Goal: Obtain resource: Download file/media

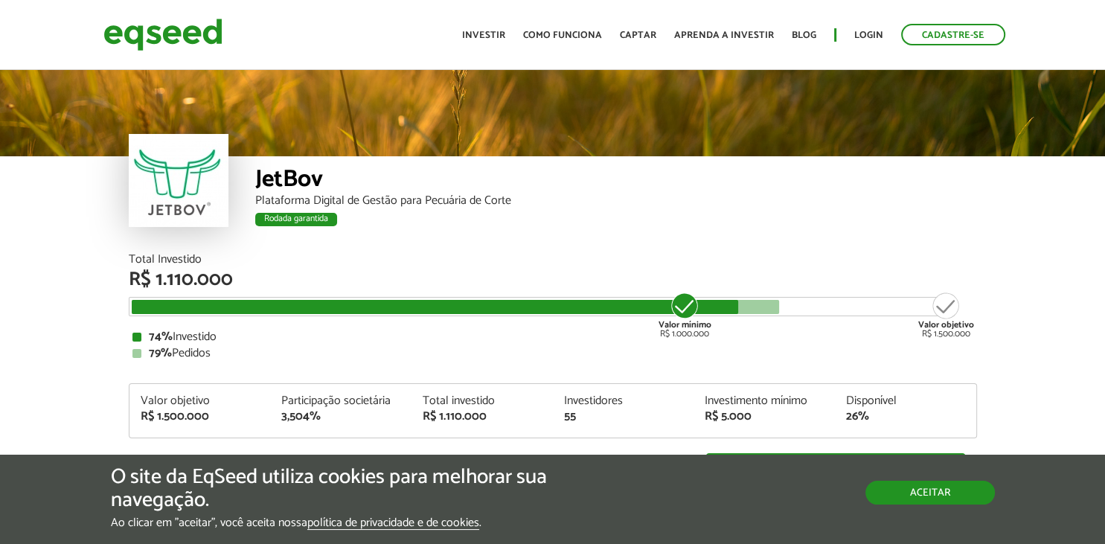
click at [911, 496] on button "Aceitar" at bounding box center [931, 493] width 130 height 24
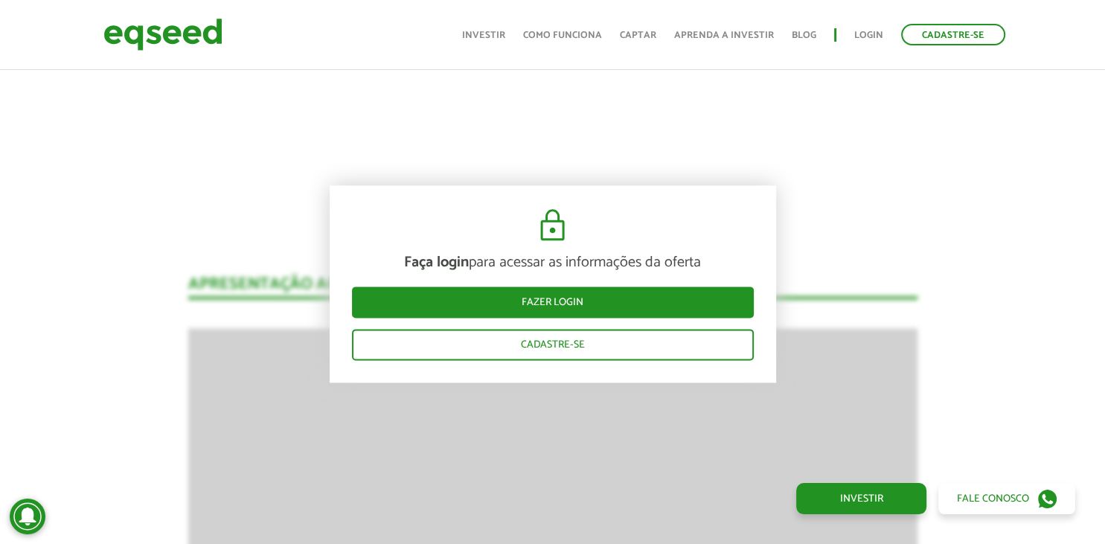
scroll to position [1841, 0]
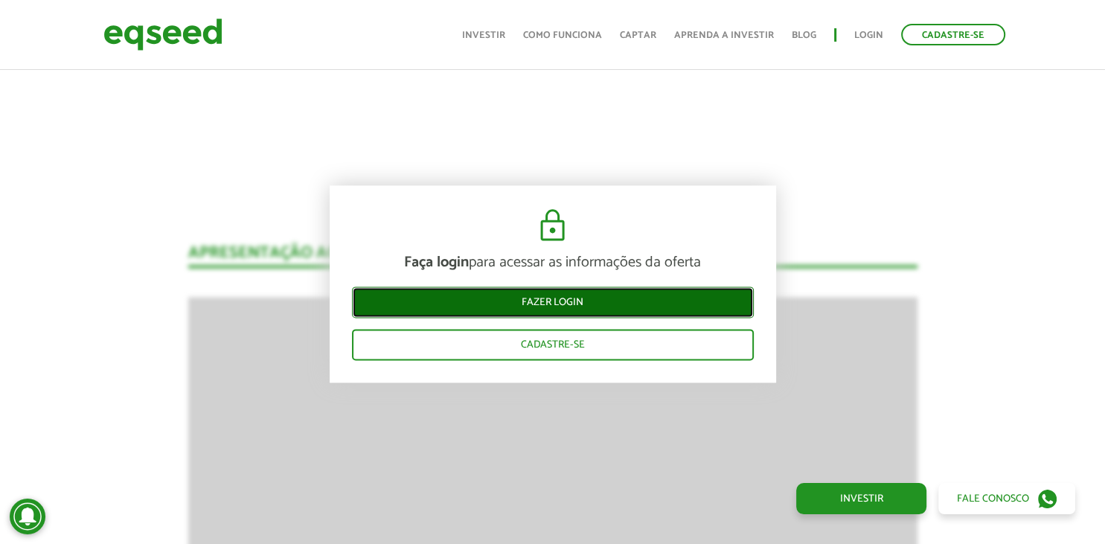
click at [593, 301] on link "Fazer login" at bounding box center [553, 302] width 402 height 31
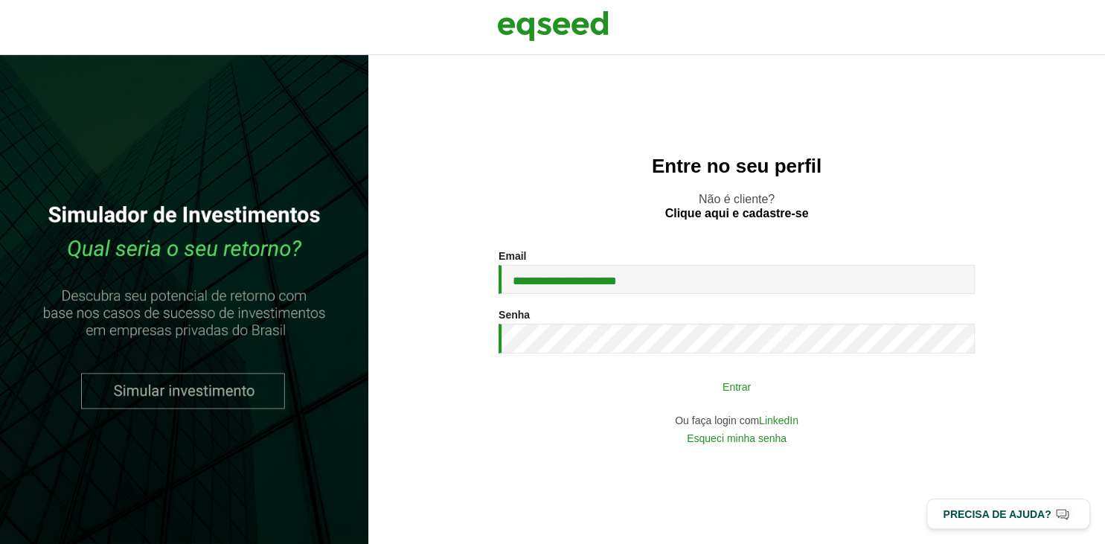
click at [704, 394] on button "Entrar" at bounding box center [736, 386] width 387 height 28
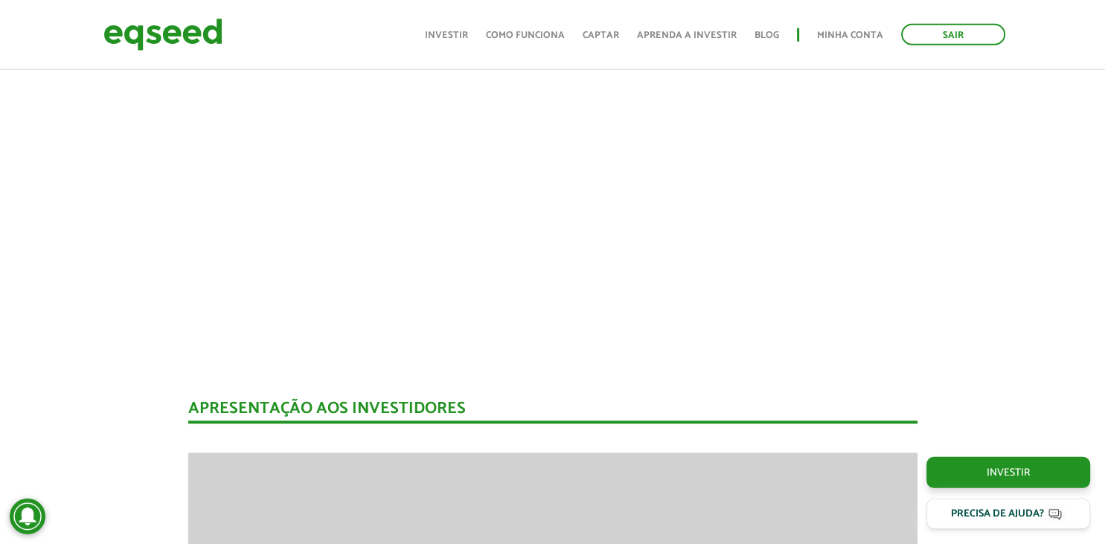
scroll to position [1301, 0]
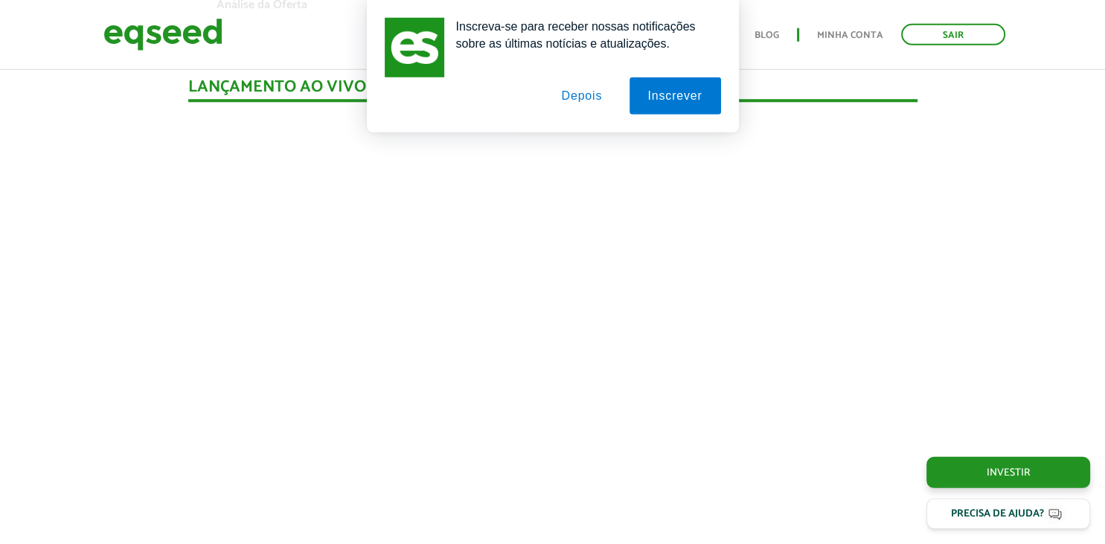
click at [578, 101] on button "Depois" at bounding box center [582, 95] width 78 height 37
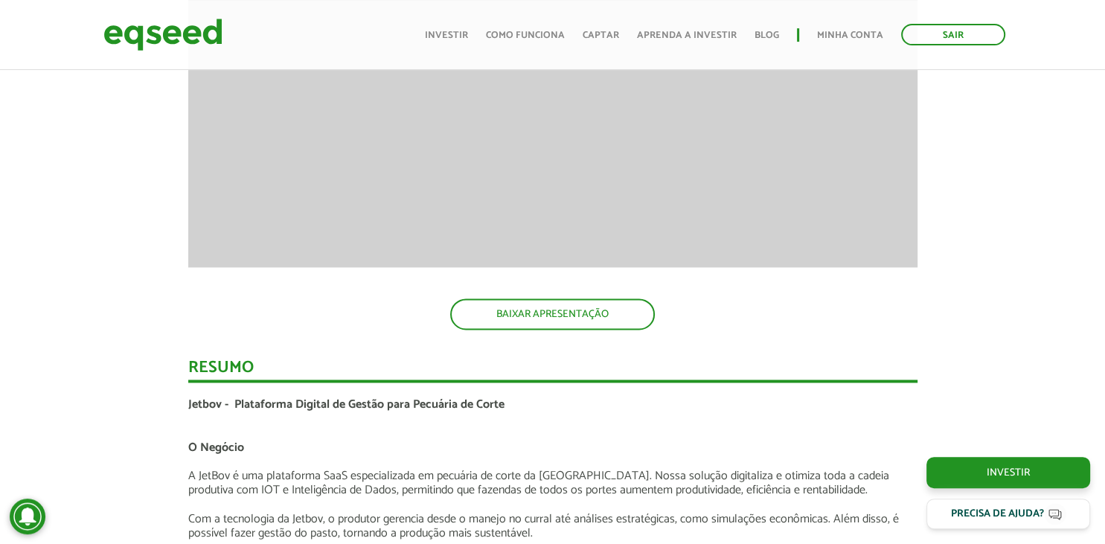
scroll to position [2165, 0]
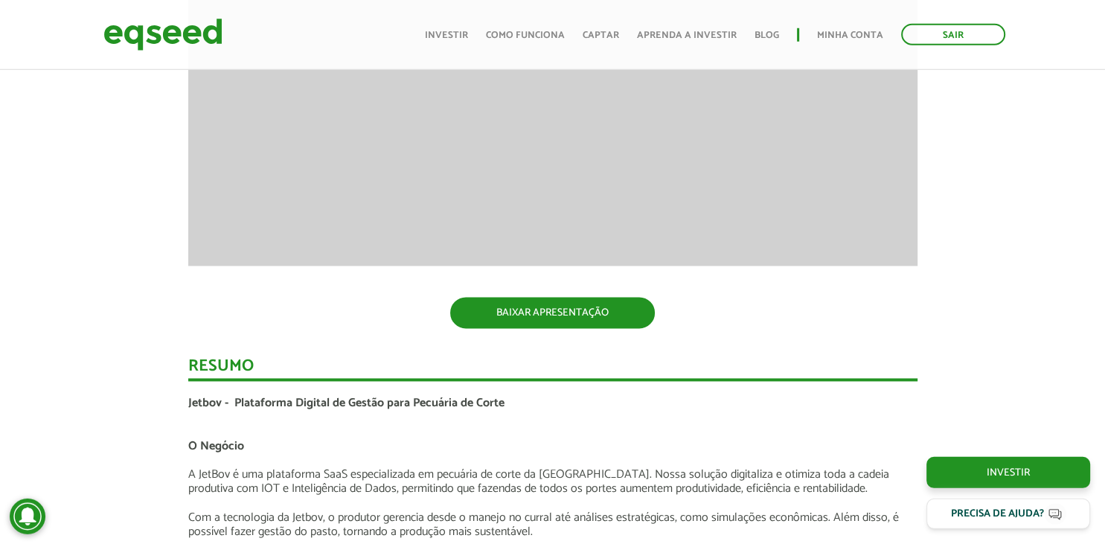
click at [547, 306] on link "BAIXAR APRESENTAÇÃO" at bounding box center [552, 313] width 205 height 31
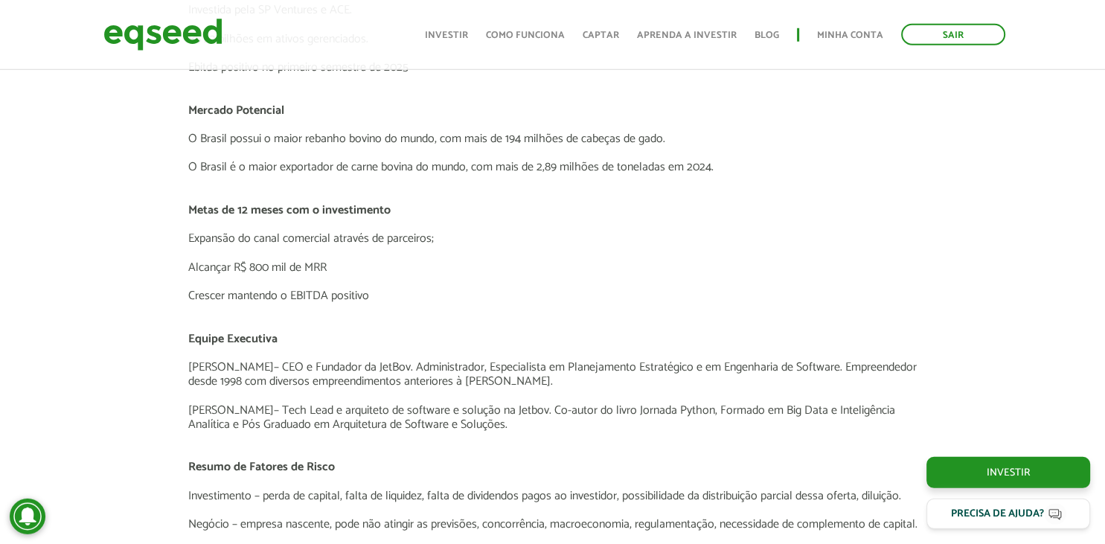
scroll to position [2951, 0]
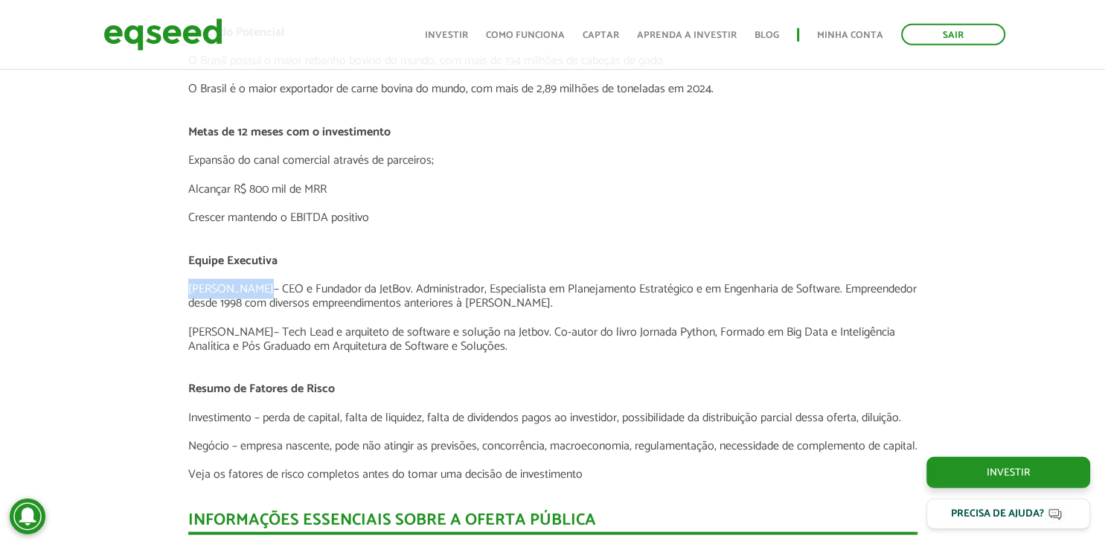
drag, startPoint x: 189, startPoint y: 286, endPoint x: 243, endPoint y: 285, distance: 53.6
click at [243, 285] on p "[PERSON_NAME] – CEO e Fundador da JetBov. Administrador, Especialista em Planej…" at bounding box center [552, 296] width 729 height 28
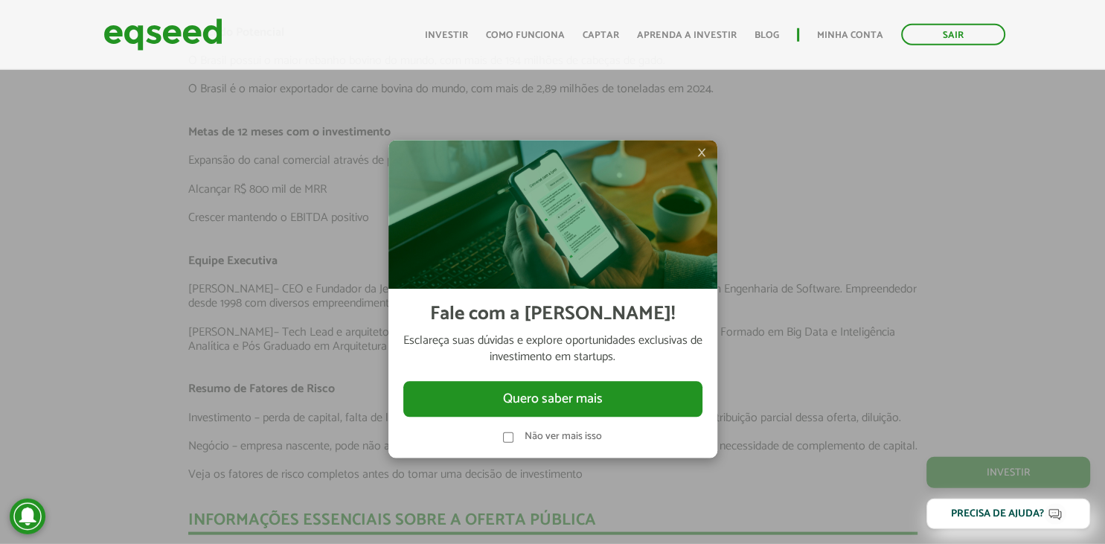
click at [701, 154] on span "×" at bounding box center [701, 153] width 9 height 18
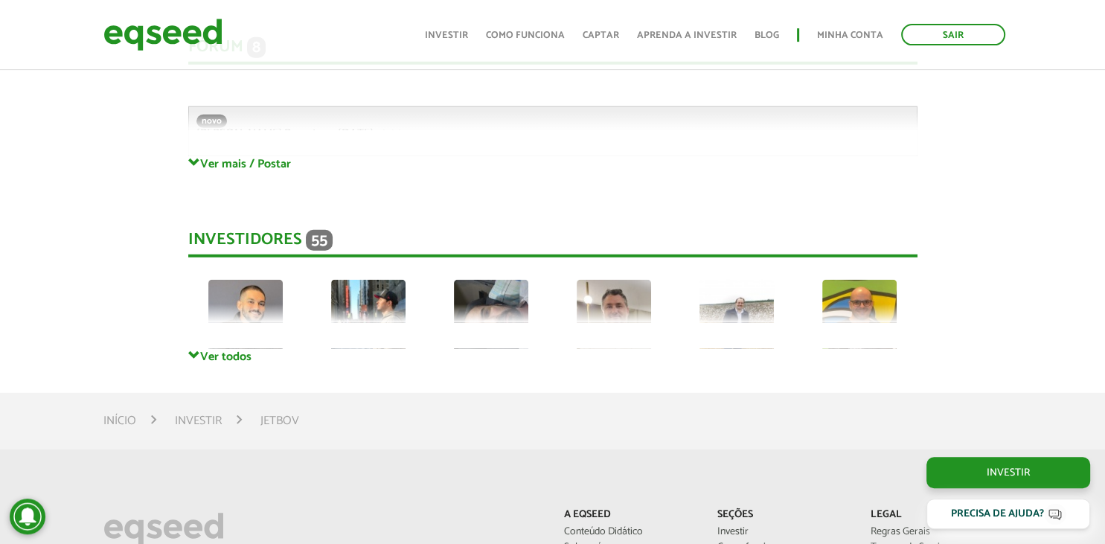
scroll to position [4052, 0]
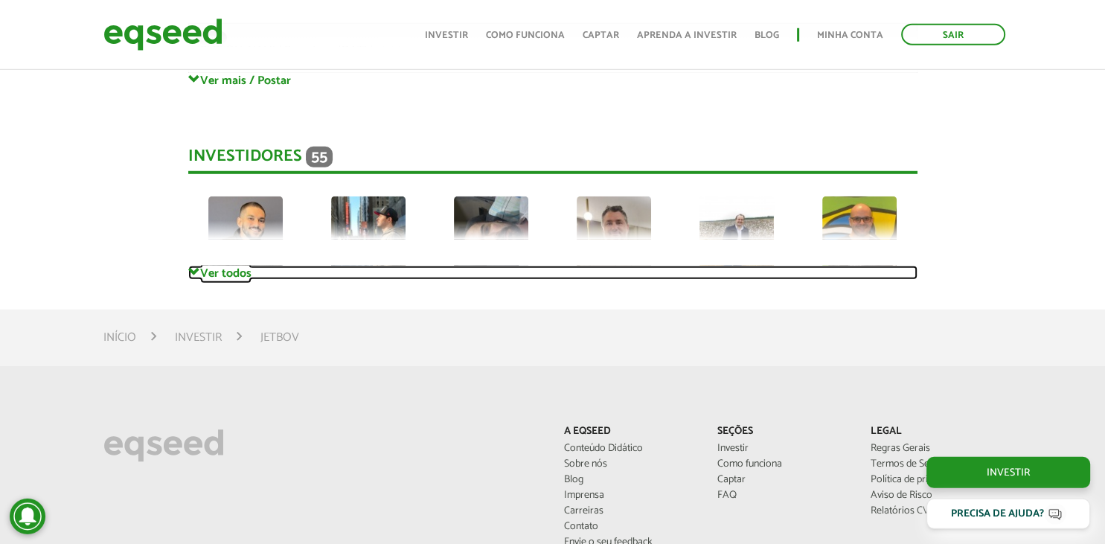
click at [226, 280] on link "Ver todos" at bounding box center [552, 273] width 729 height 14
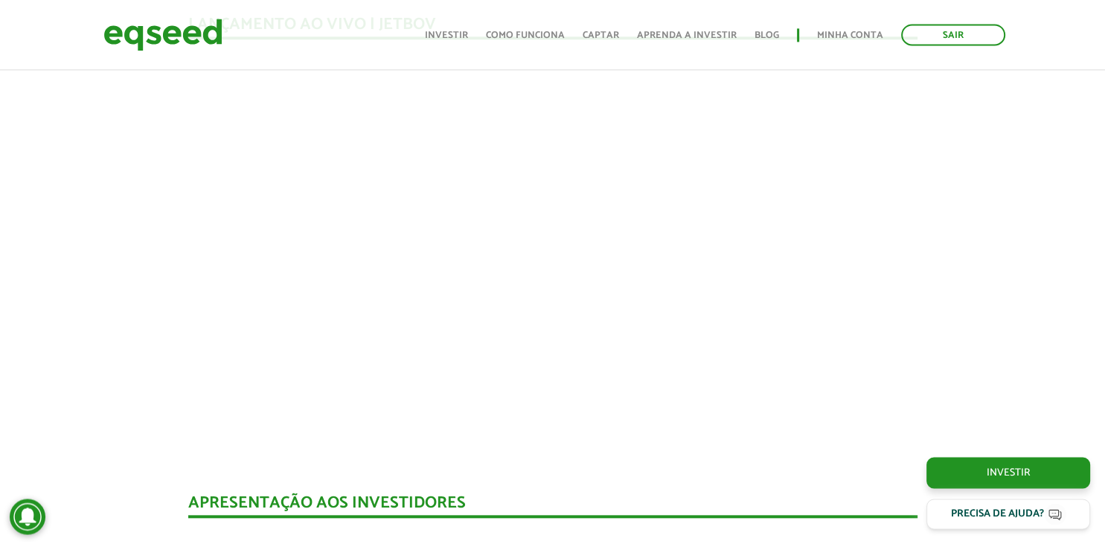
scroll to position [1301, 0]
